Goal: Transaction & Acquisition: Download file/media

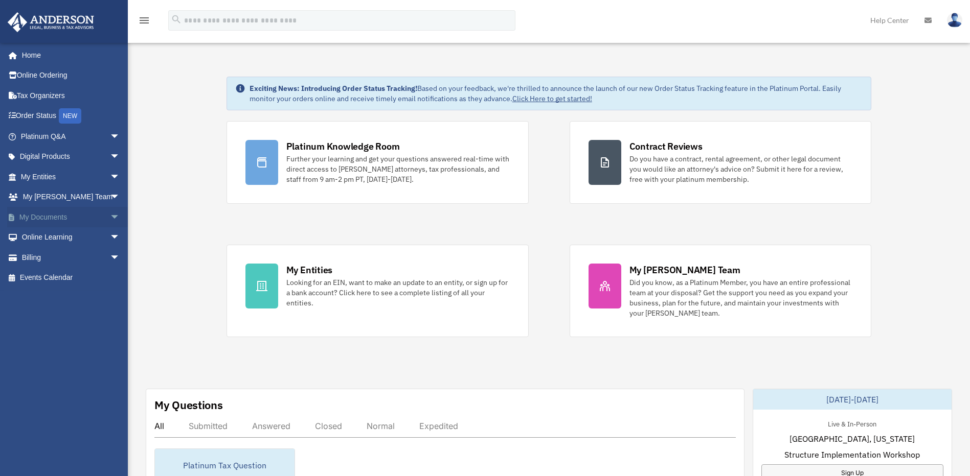
click at [98, 209] on link "My Documents arrow_drop_down" at bounding box center [71, 217] width 128 height 20
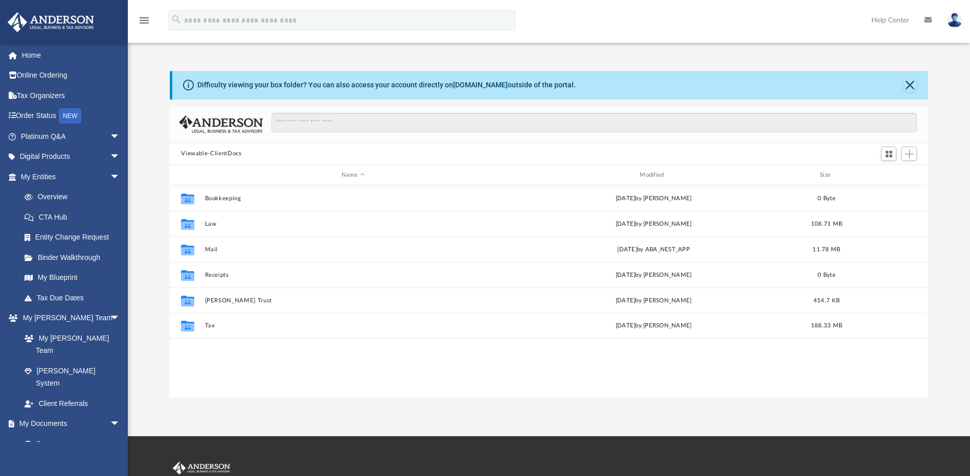
scroll to position [225, 750]
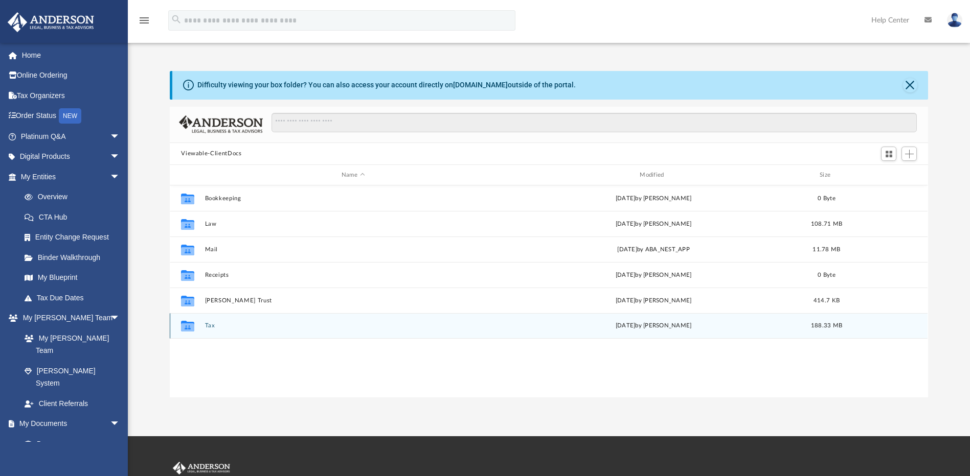
click at [211, 328] on button "Tax" at bounding box center [353, 326] width 296 height 7
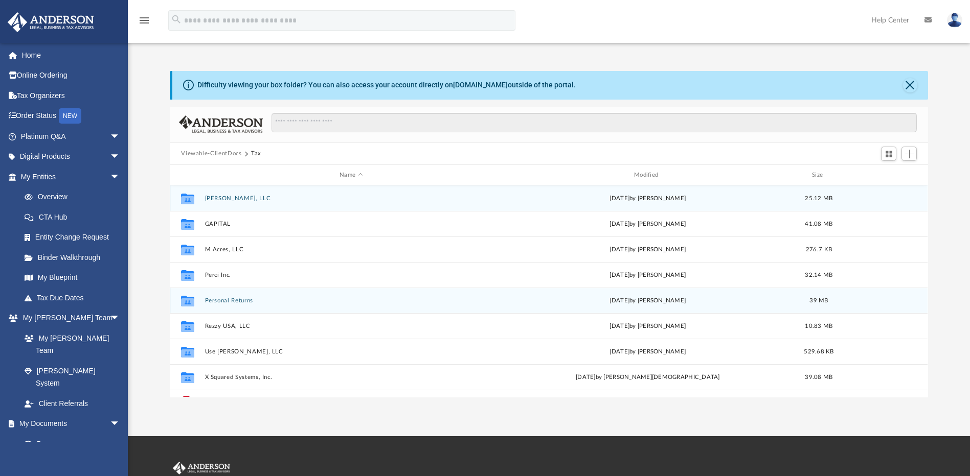
scroll to position [44, 0]
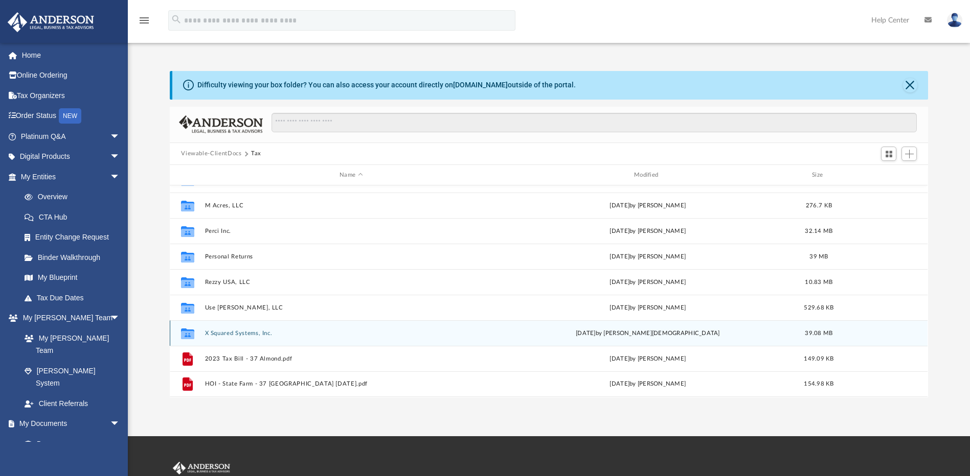
click at [255, 328] on div "Collaborated Folder X Squared Systems, Inc. Mon Sep 15 2025 by Oshee Jain 39.08…" at bounding box center [549, 334] width 758 height 26
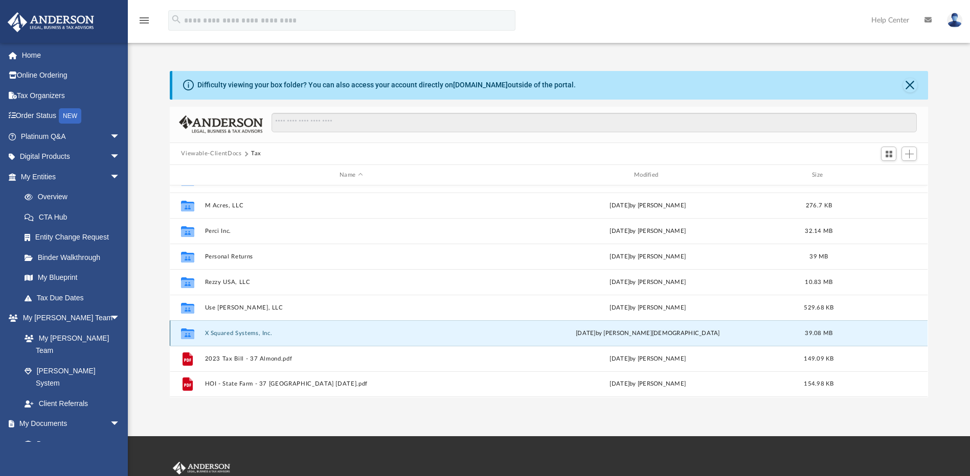
click at [255, 330] on button "X Squared Systems, Inc." at bounding box center [351, 333] width 292 height 7
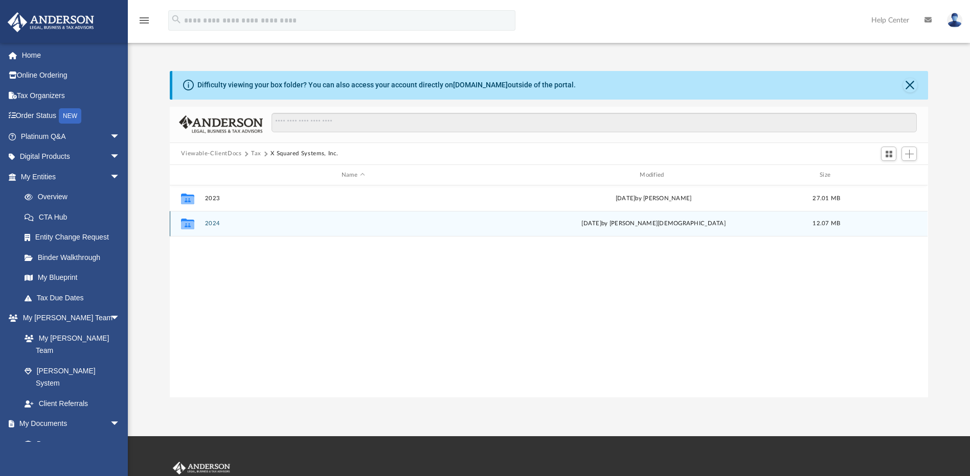
click at [209, 222] on button "2024" at bounding box center [353, 224] width 296 height 7
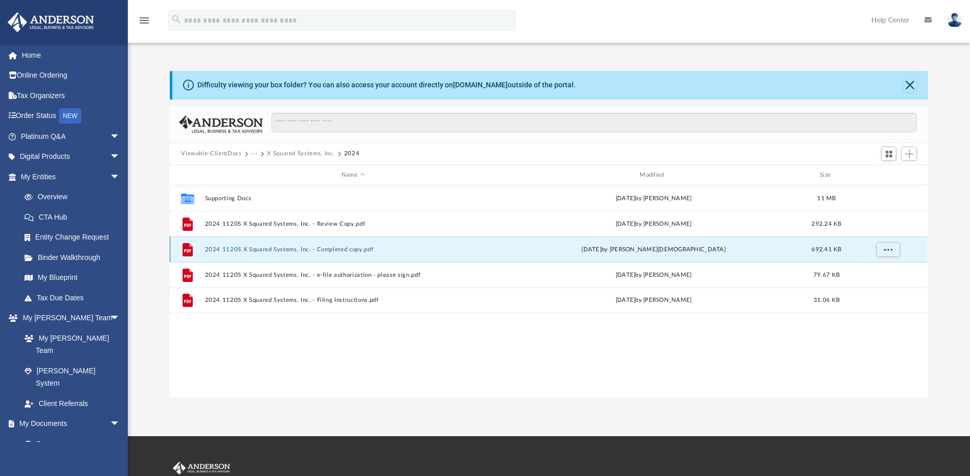
click at [258, 250] on button "2024 1120S X Squared Systems, Inc. - Completed copy.pdf" at bounding box center [353, 249] width 296 height 7
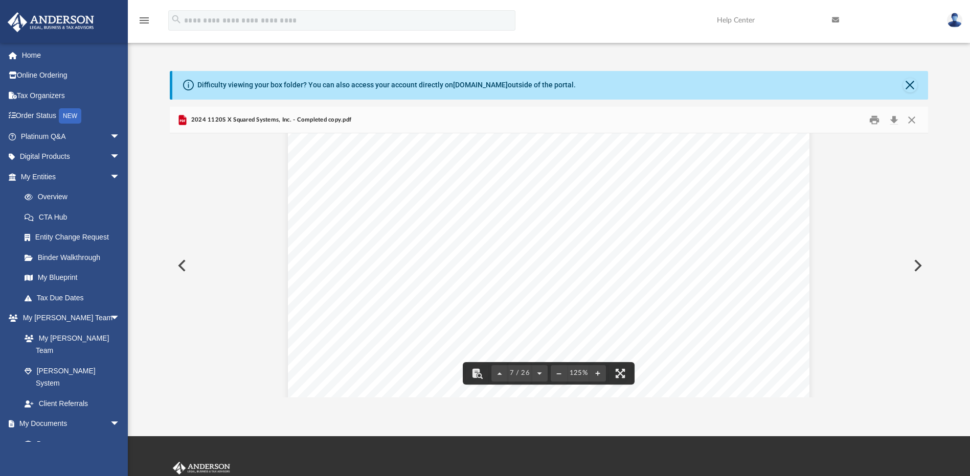
scroll to position [4958, 0]
click at [481, 369] on button "File preview" at bounding box center [477, 373] width 22 height 22
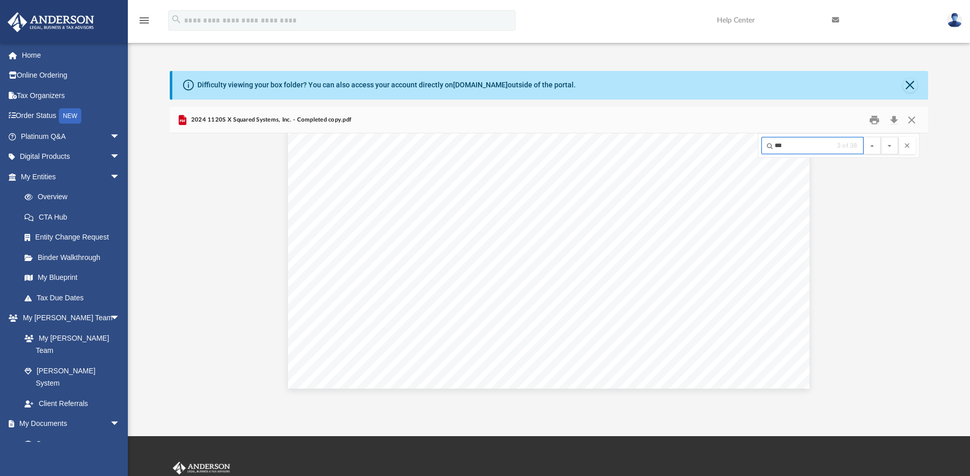
scroll to position [12352, 0]
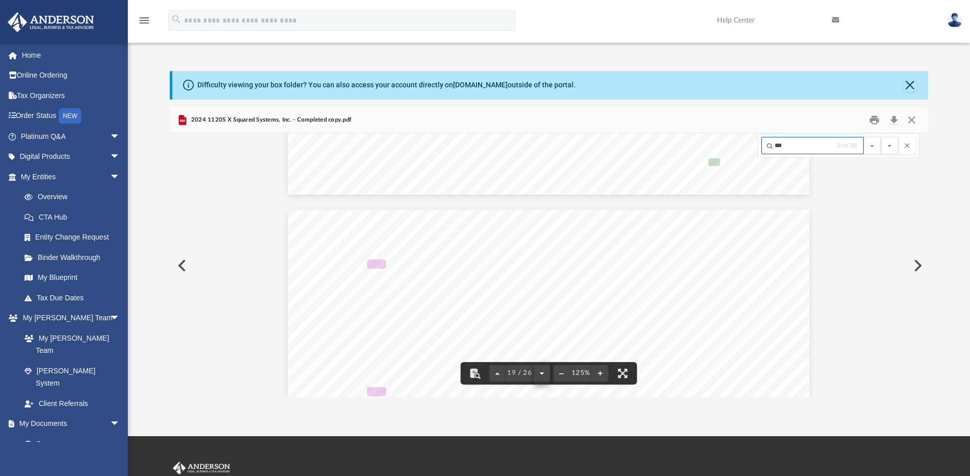
type input "***"
click at [540, 376] on button "File preview" at bounding box center [542, 373] width 16 height 22
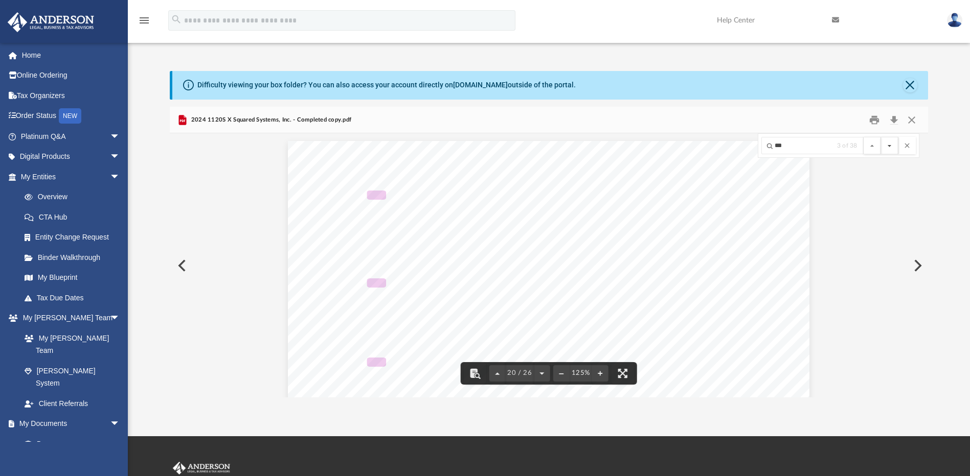
click at [886, 146] on button "File preview" at bounding box center [889, 145] width 17 height 17
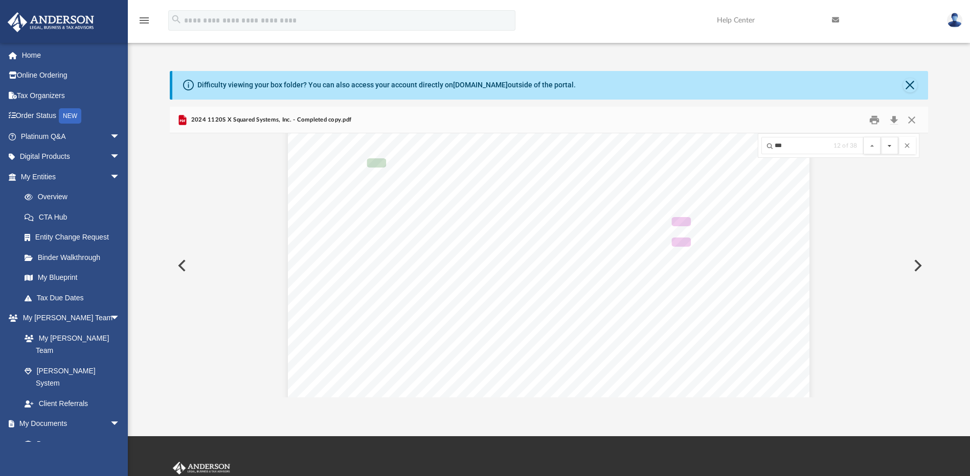
click at [886, 146] on button "File preview" at bounding box center [889, 145] width 17 height 17
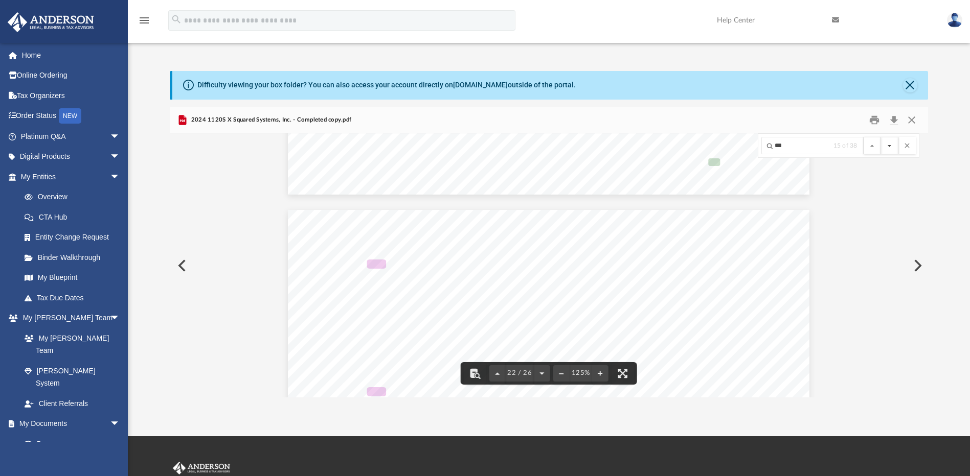
click at [886, 144] on button "File preview" at bounding box center [889, 145] width 17 height 17
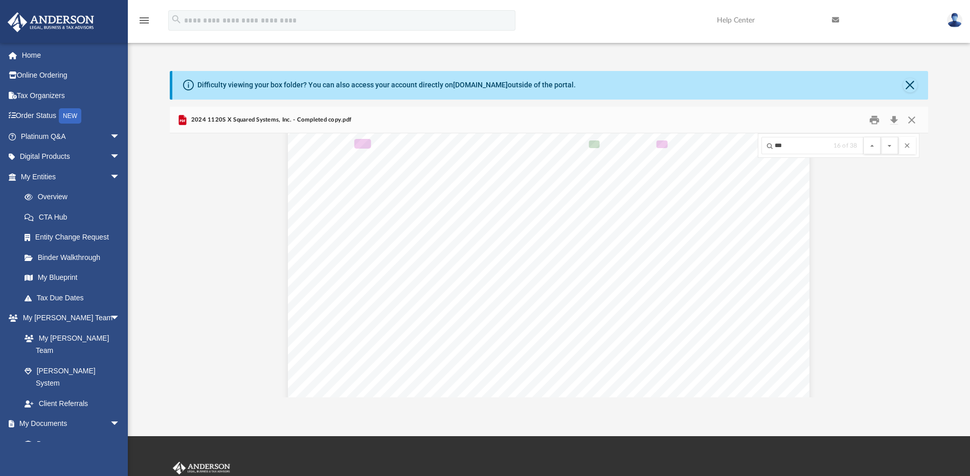
scroll to position [13840, 0]
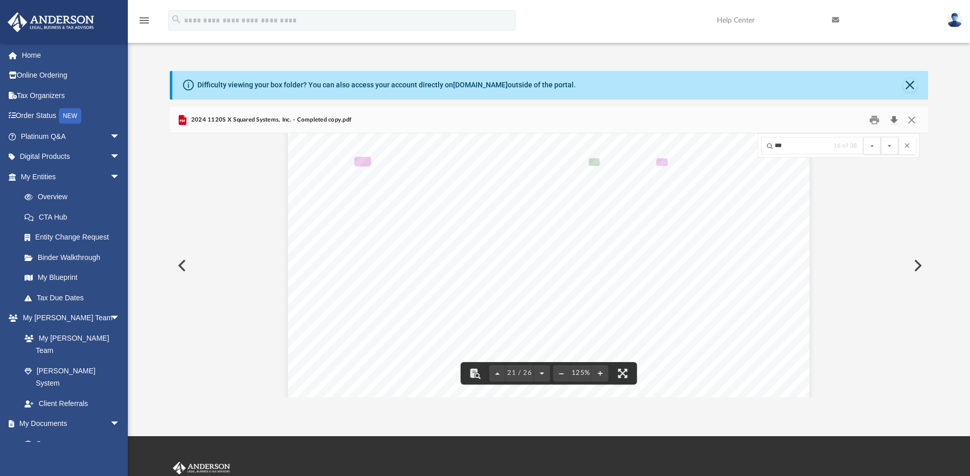
click at [895, 122] on button "Download" at bounding box center [893, 120] width 18 height 16
